Goal: Check status: Check status

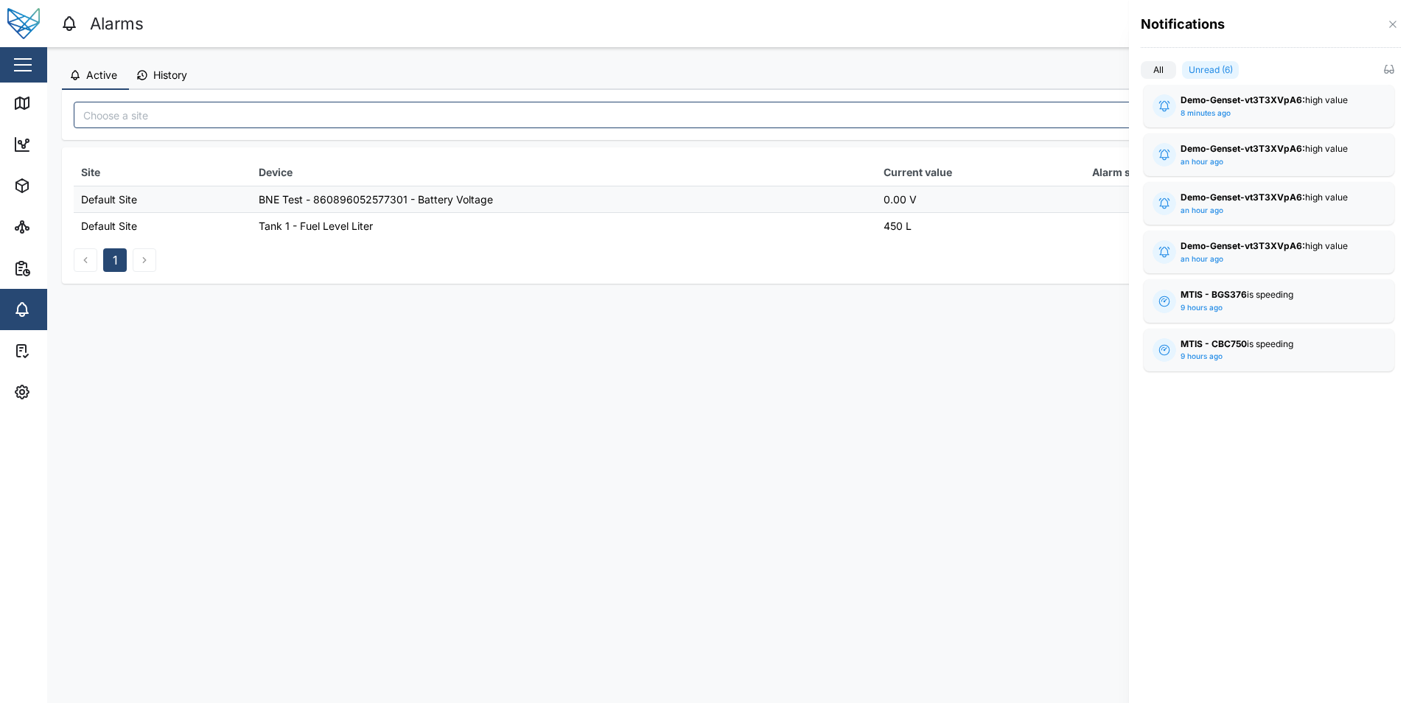
click at [792, 372] on div at bounding box center [704, 351] width 1409 height 703
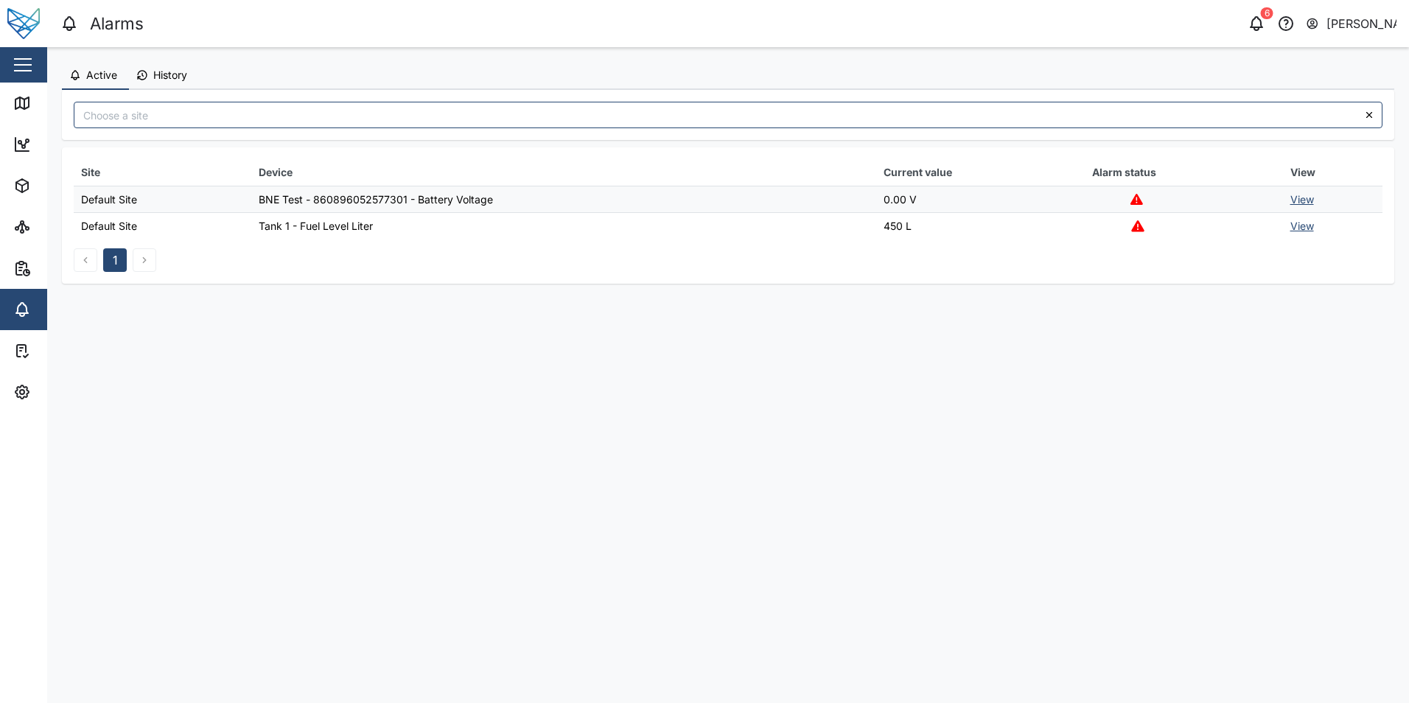
click at [171, 71] on span "History" at bounding box center [170, 75] width 34 height 10
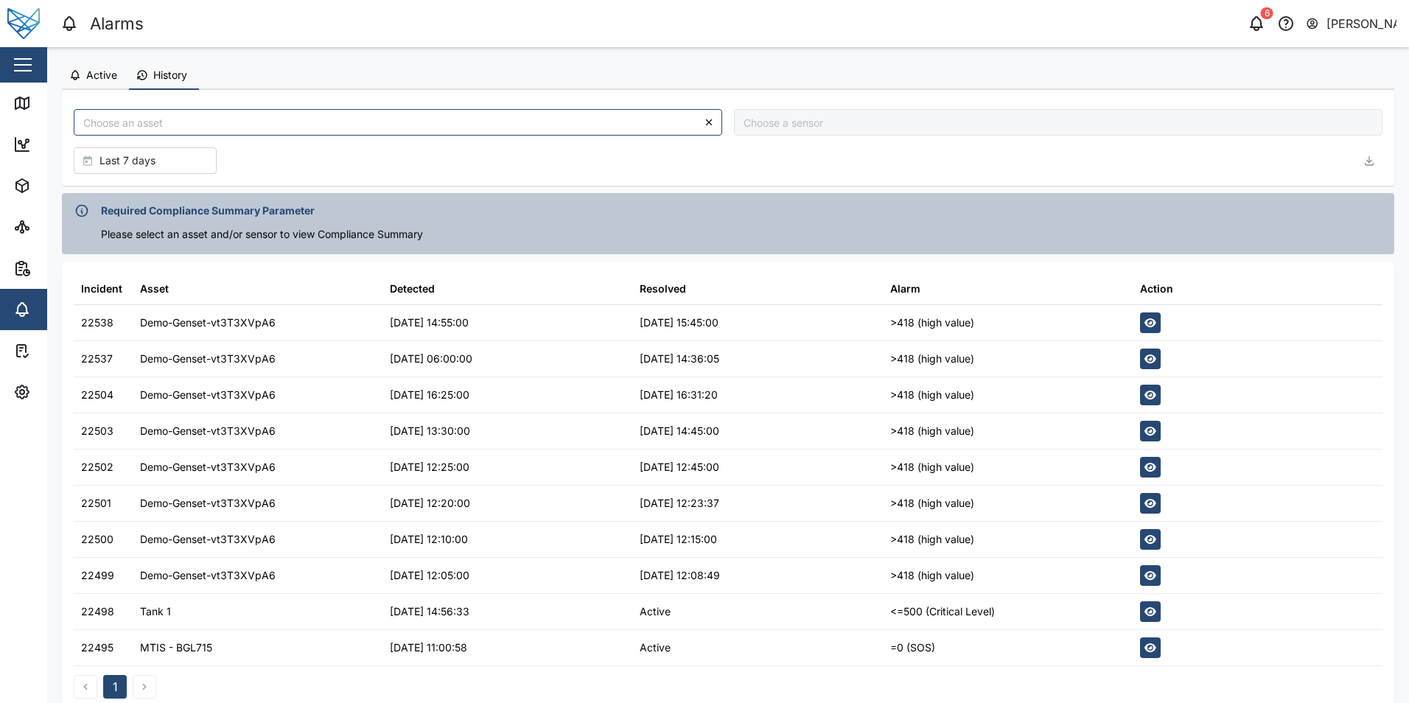
click at [113, 81] on button "Active" at bounding box center [95, 76] width 67 height 28
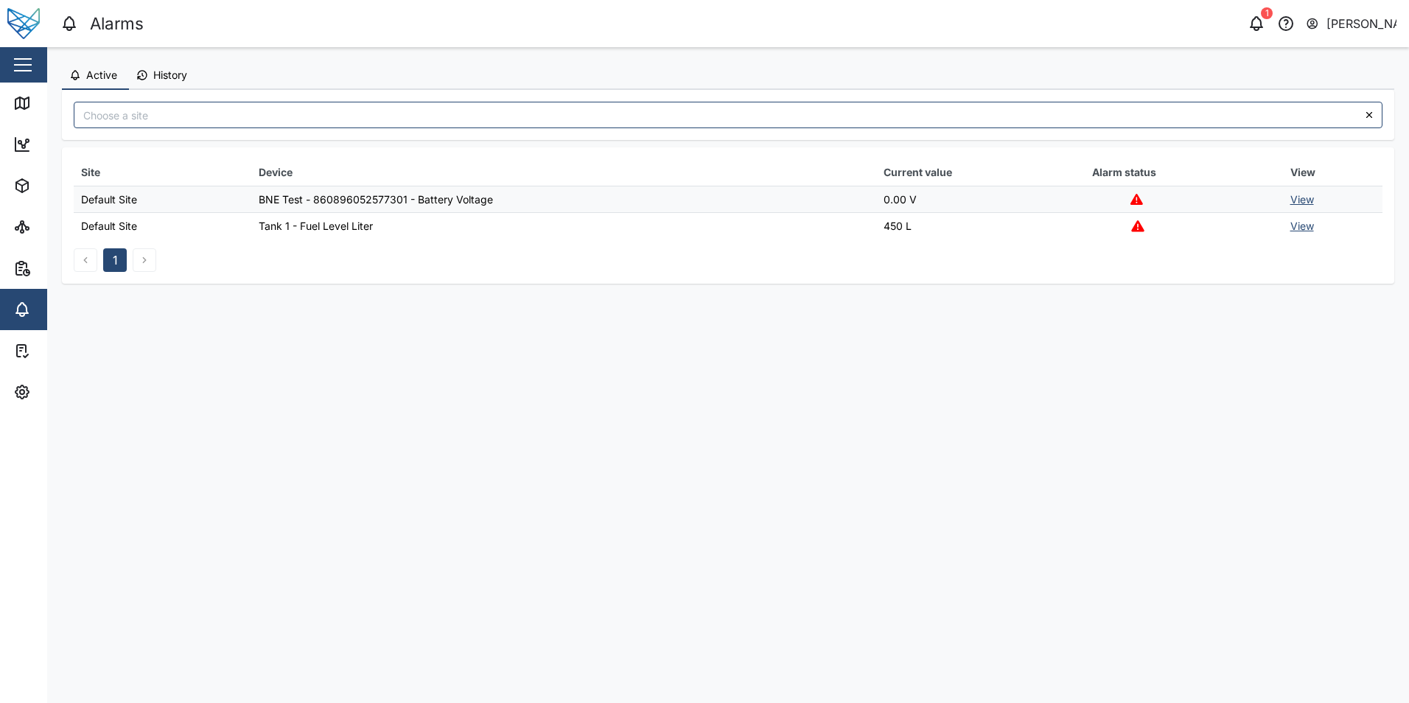
click at [180, 83] on button "History" at bounding box center [164, 76] width 70 height 28
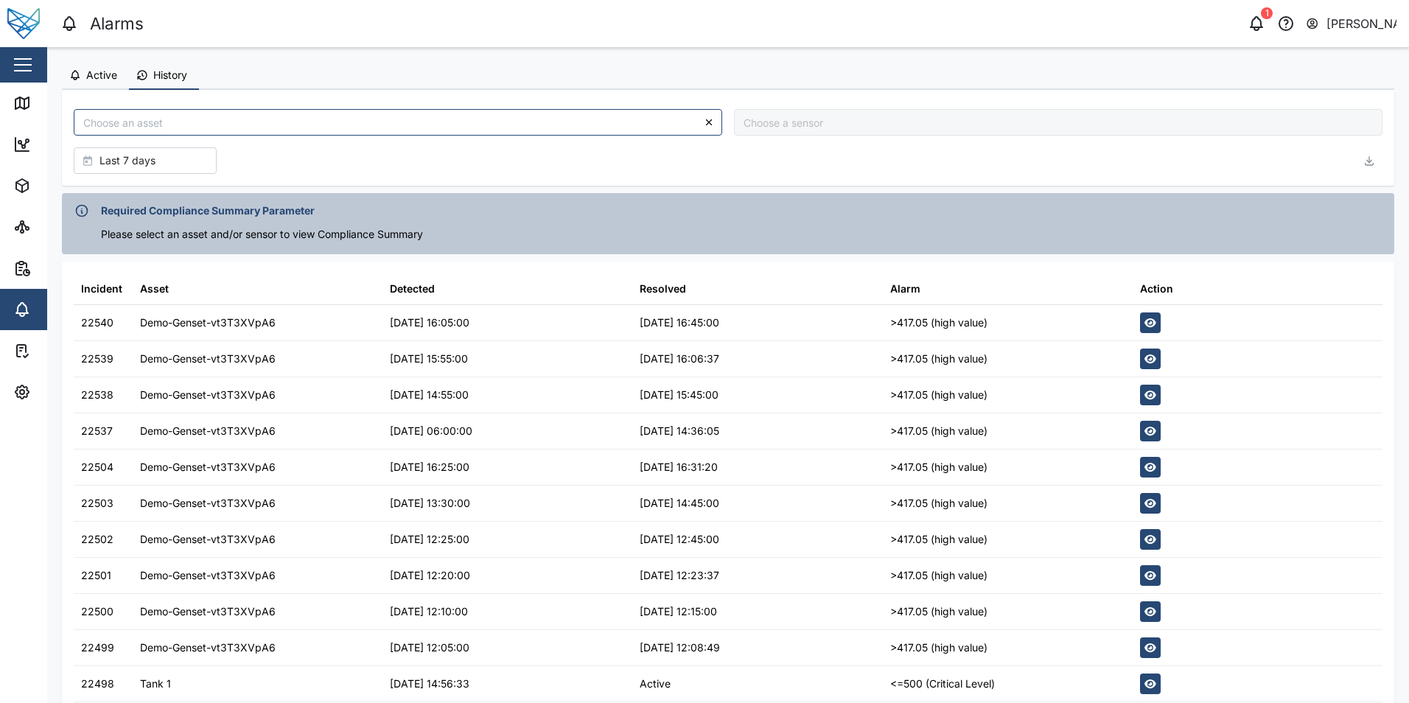
click at [1145, 324] on icon "button" at bounding box center [1151, 322] width 12 height 9
click at [1162, 34] on div "Alarms 1 Shehan Simen" at bounding box center [734, 24] width 1349 height 26
click at [1256, 18] on icon "button" at bounding box center [1257, 22] width 12 height 10
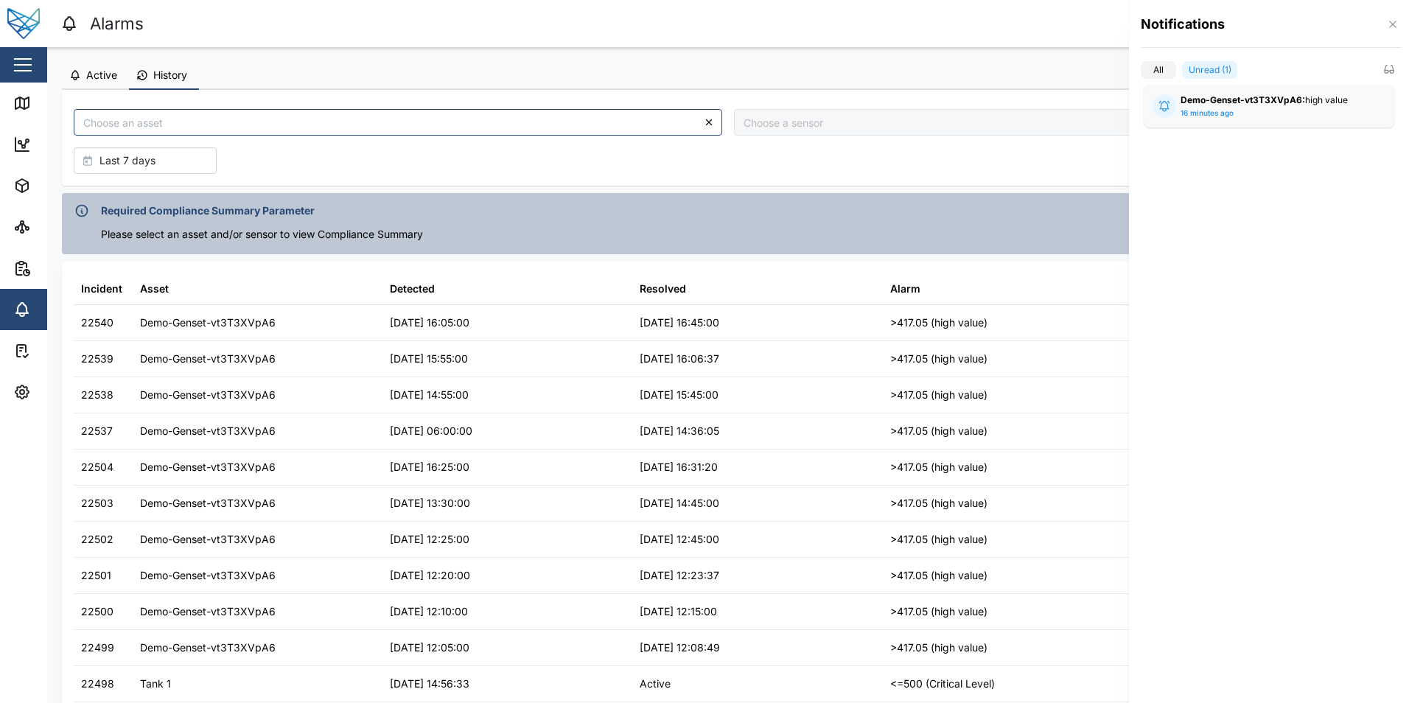
click at [988, 28] on div at bounding box center [704, 351] width 1409 height 703
